Goal: Task Accomplishment & Management: Use online tool/utility

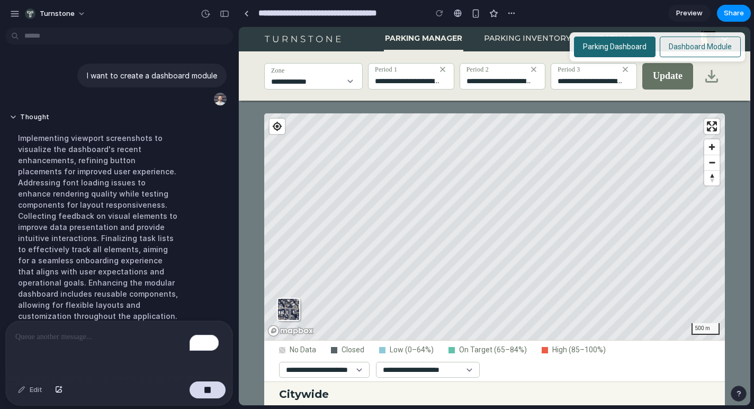
scroll to position [289, 0]
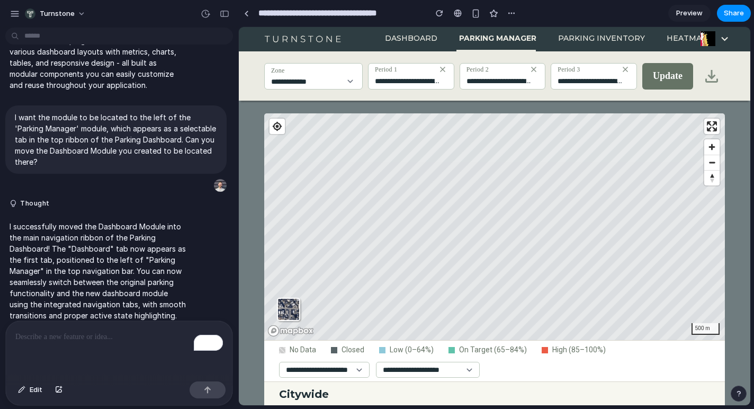
click at [405, 40] on button "Dashboard" at bounding box center [411, 38] width 55 height 23
